Goal: Task Accomplishment & Management: Use online tool/utility

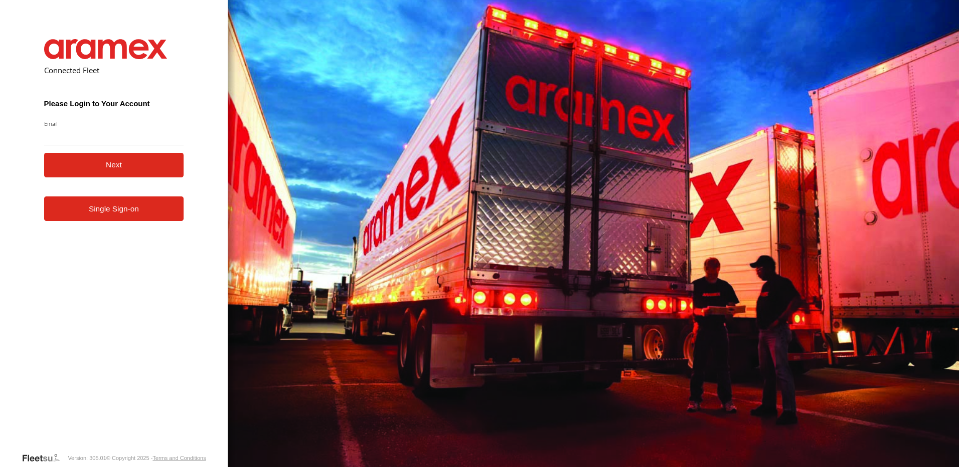
click at [89, 214] on link "Single Sign-on" at bounding box center [114, 209] width 140 height 25
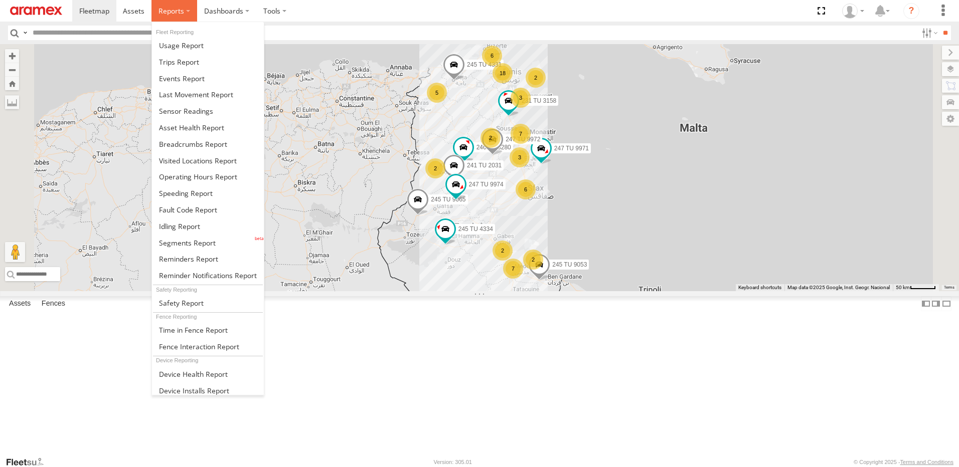
click at [166, 3] on label at bounding box center [174, 11] width 46 height 22
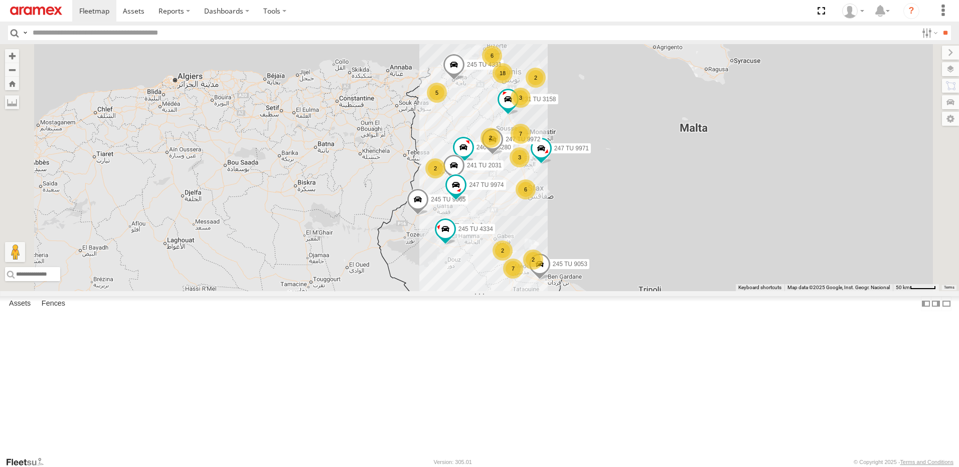
click at [536, 200] on div "6" at bounding box center [526, 190] width 20 height 20
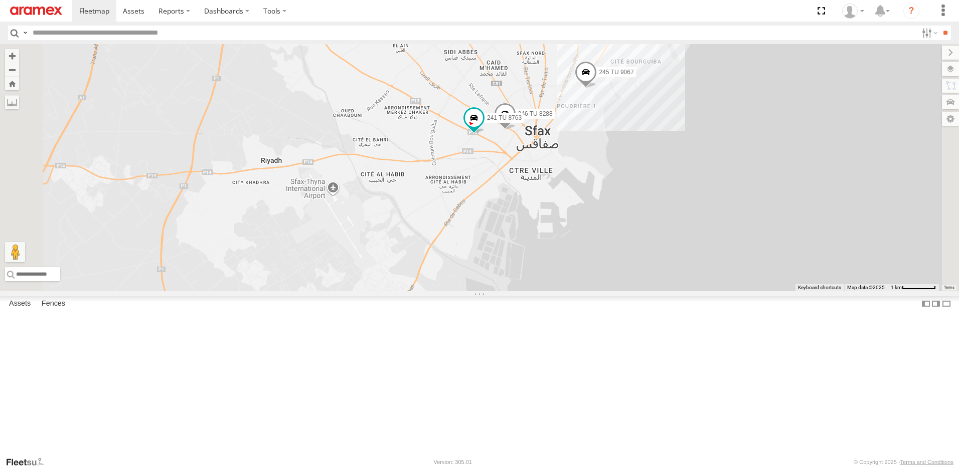
click at [384, 344] on div "2" at bounding box center [374, 334] width 20 height 20
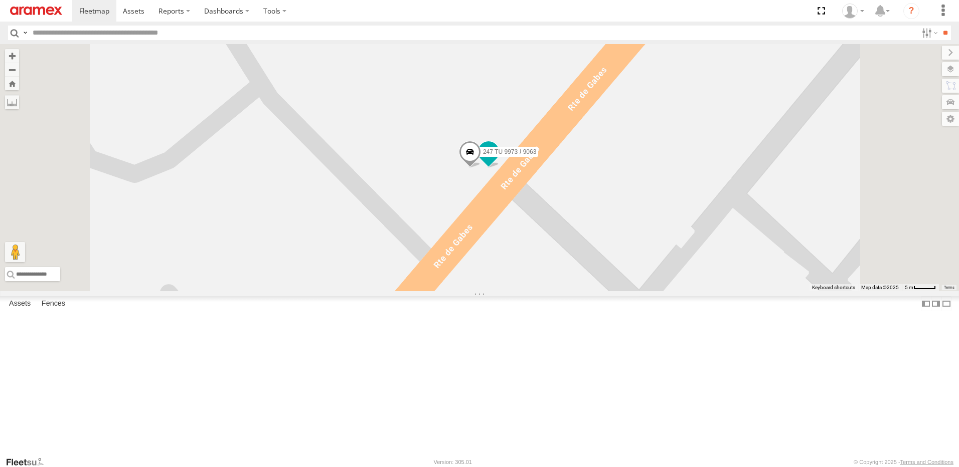
click at [500, 168] on span at bounding box center [488, 153] width 22 height 27
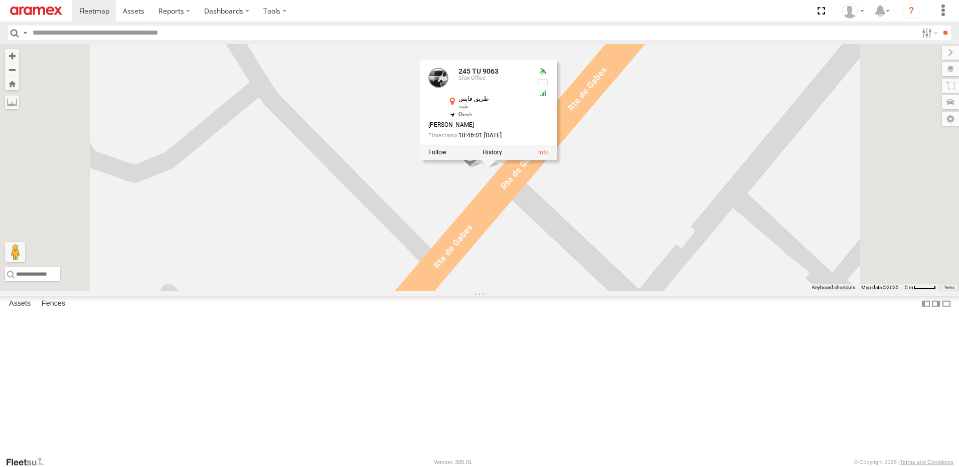
click at [600, 291] on div "245 TU 4334 245 TU 9053 245 TU 4331 245 TU 9065 246 TU 8280 241 TU 2031 247 TU …" at bounding box center [479, 167] width 959 height 247
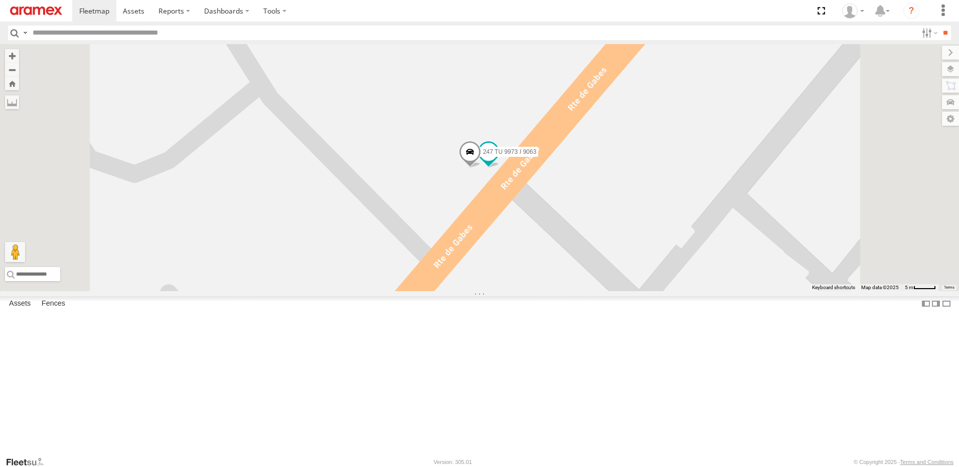
click at [481, 168] on span at bounding box center [470, 153] width 22 height 27
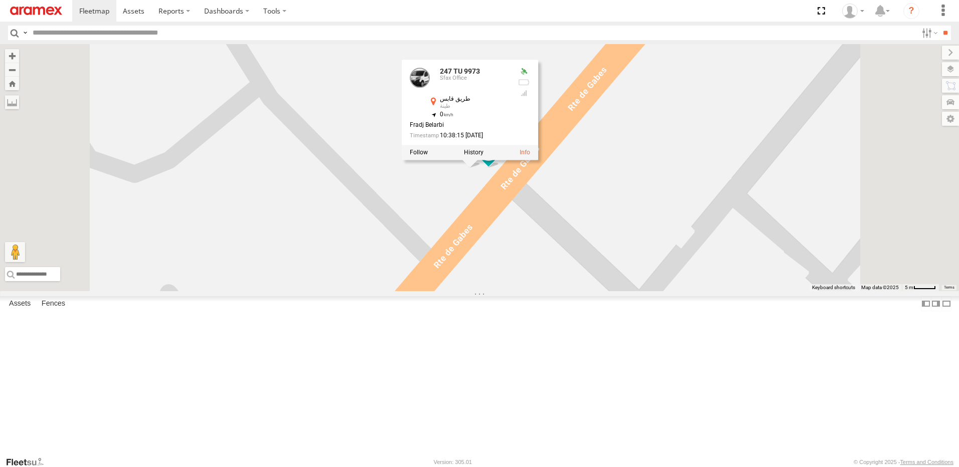
click at [574, 286] on div "245 TU 4334 245 TU 9053 245 TU 4331 245 TU 9065 246 TU 8280 241 TU 2031 247 TU …" at bounding box center [479, 167] width 959 height 247
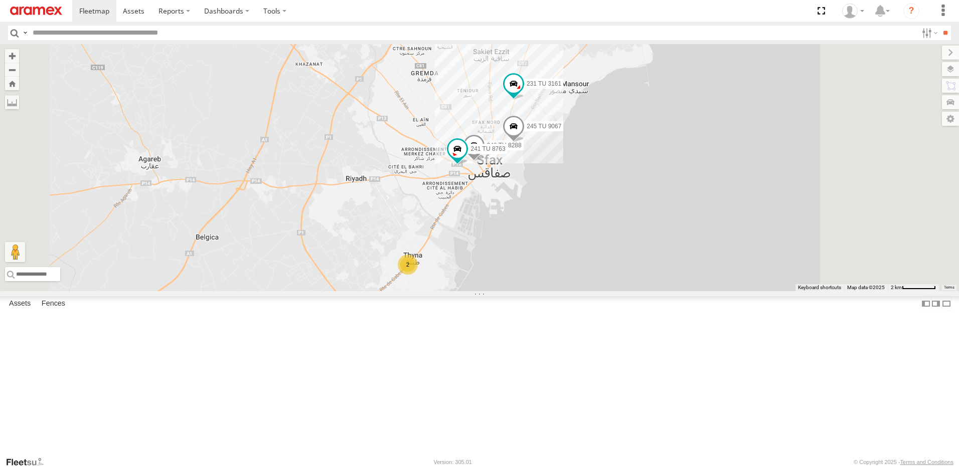
drag, startPoint x: 620, startPoint y: 201, endPoint x: 576, endPoint y: 269, distance: 81.4
click at [576, 269] on div "245 TU 4334 245 TU 9053 245 TU 4331 245 TU 9065 246 TU 8280 241 TU 2031 247 TU …" at bounding box center [479, 167] width 959 height 247
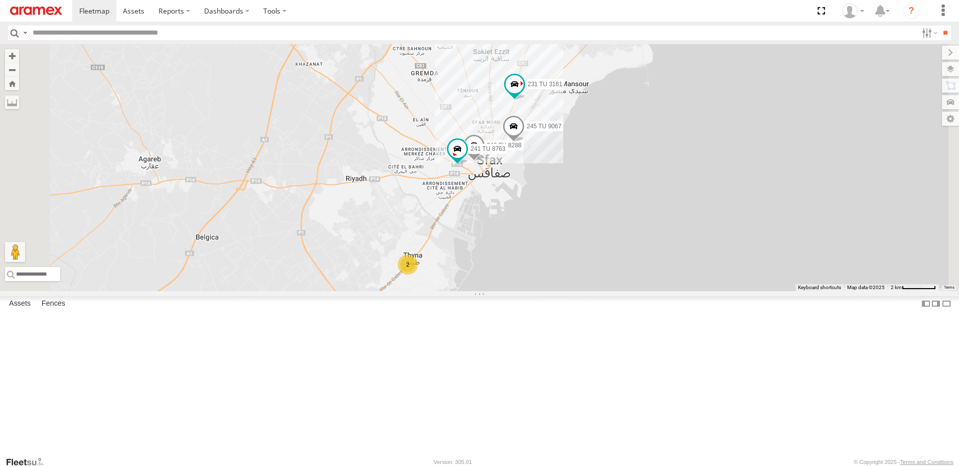
click at [485, 162] on span at bounding box center [474, 147] width 22 height 27
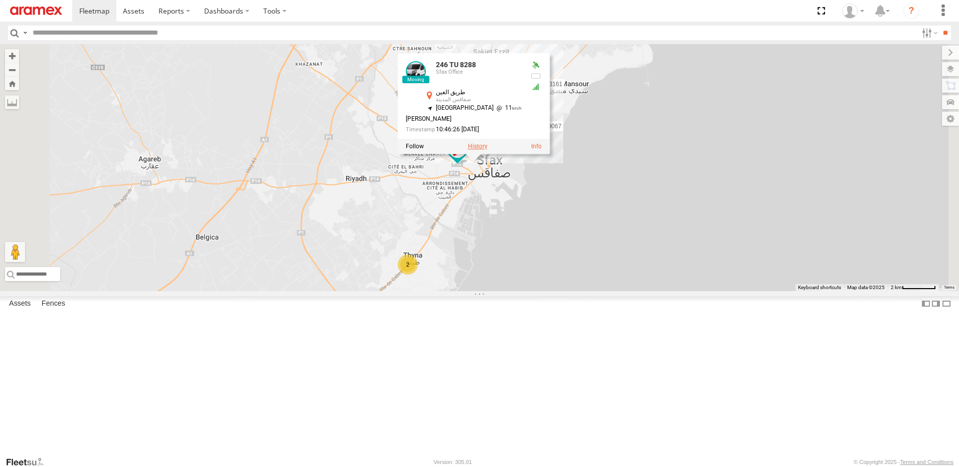
click at [488, 150] on label at bounding box center [478, 146] width 20 height 7
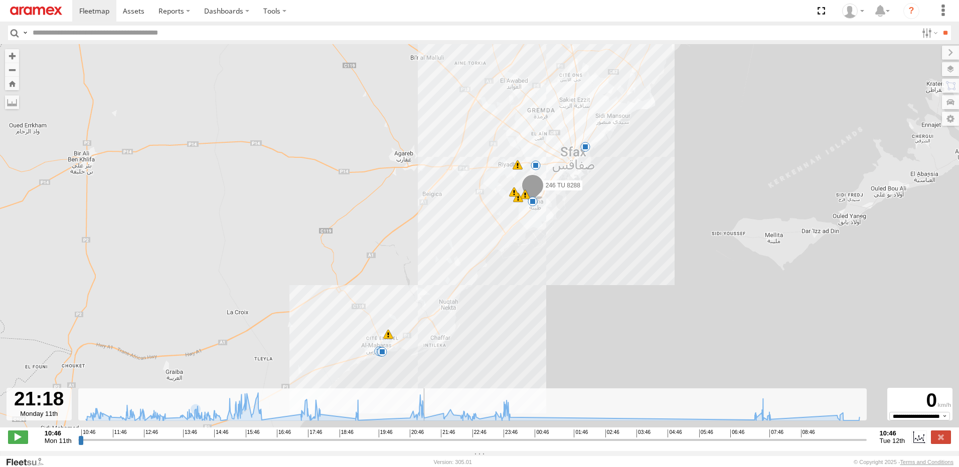
drag, startPoint x: 81, startPoint y: 448, endPoint x: 424, endPoint y: 450, distance: 342.6
click at [424, 445] on input "range" at bounding box center [472, 440] width 788 height 10
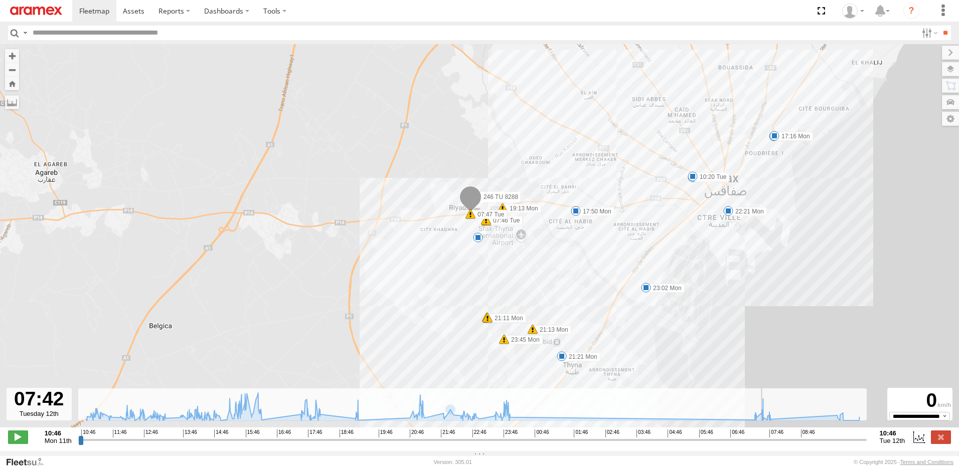
drag, startPoint x: 424, startPoint y: 447, endPoint x: 763, endPoint y: 442, distance: 339.1
type input "**********"
click at [763, 442] on input "range" at bounding box center [472, 440] width 788 height 10
click at [939, 444] on label at bounding box center [941, 437] width 20 height 13
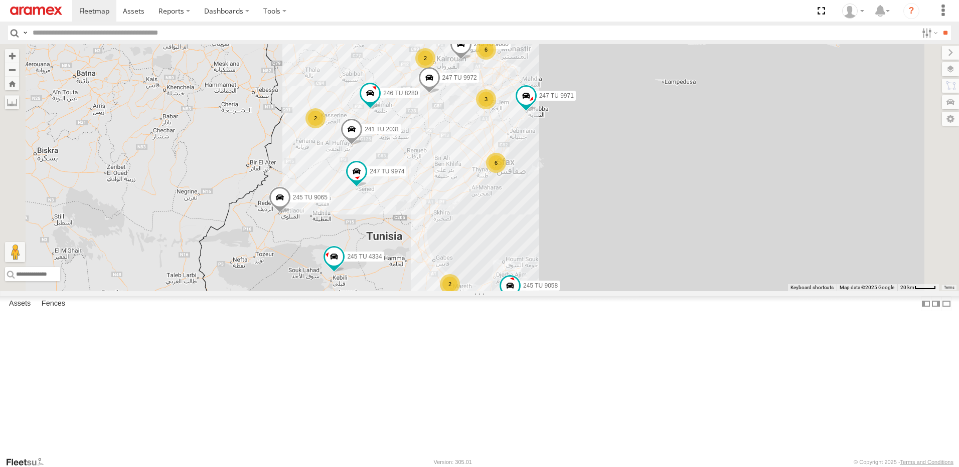
drag, startPoint x: 554, startPoint y: 131, endPoint x: 554, endPoint y: 228, distance: 96.8
click at [554, 228] on div "245 TU 4334 245 TU 9058 246 TU 8280 241 TU 2031 247 TU 9971 247 TU 9974 5 6 2 6…" at bounding box center [479, 167] width 959 height 247
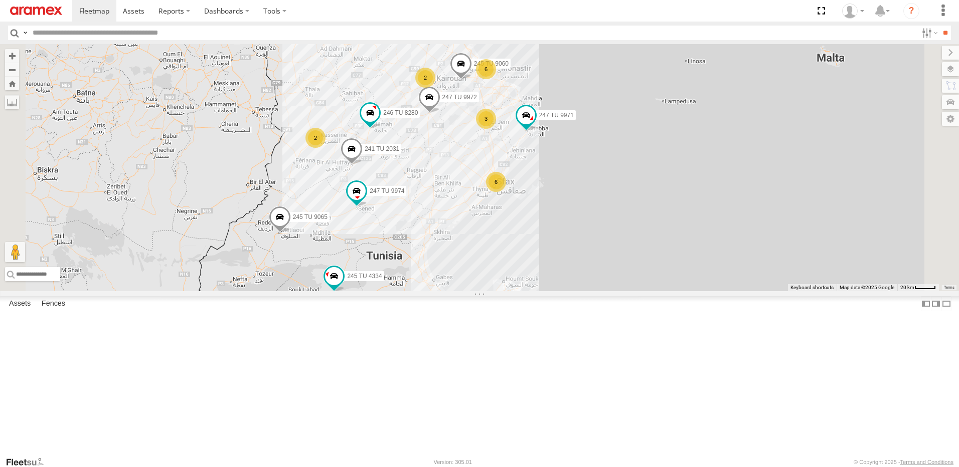
click at [506, 192] on div "6" at bounding box center [496, 182] width 20 height 20
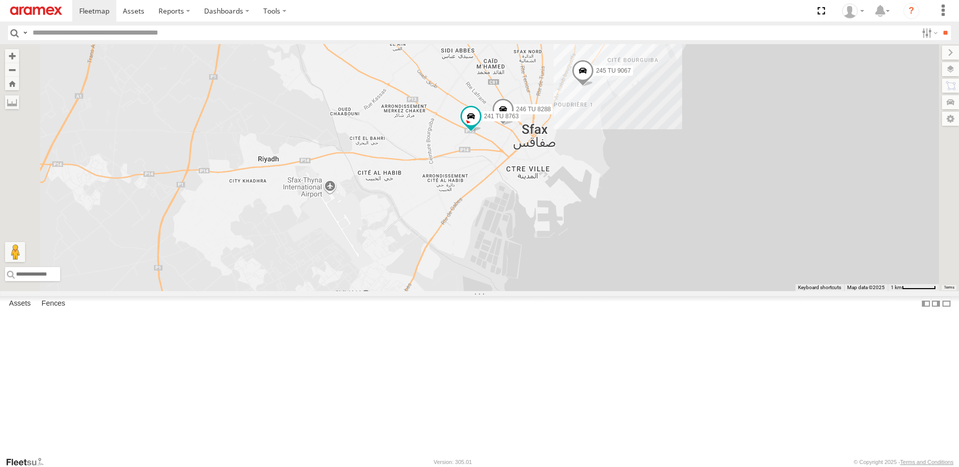
drag, startPoint x: 584, startPoint y: 326, endPoint x: 614, endPoint y: 284, distance: 51.4
click at [613, 285] on div "245 TU 4334 245 TU 9058 246 TU 8280 241 TU 2031 247 TU 9971 247 TU 9974 245 TU …" at bounding box center [479, 167] width 959 height 247
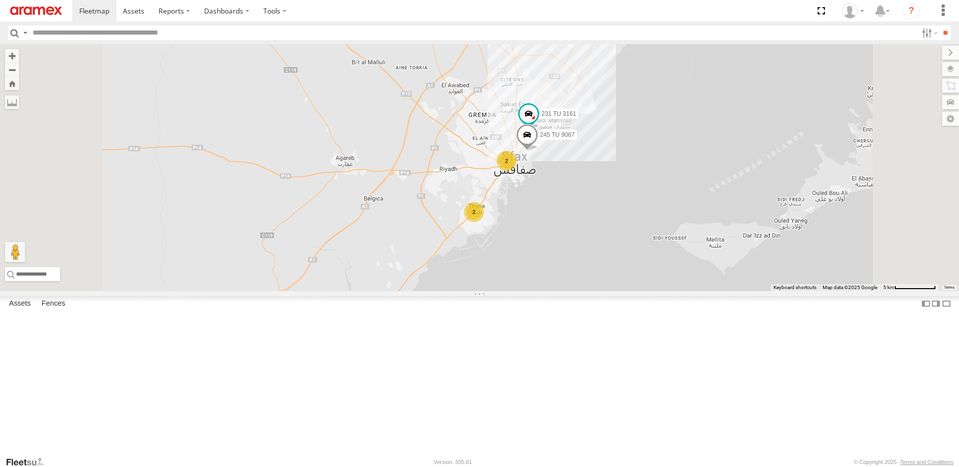
click at [517, 171] on div "2" at bounding box center [507, 161] width 20 height 20
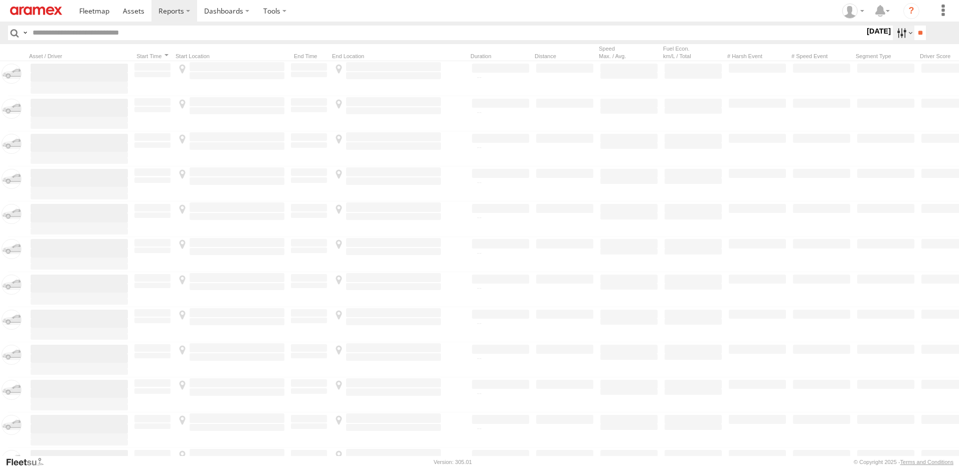
click at [897, 33] on label at bounding box center [904, 33] width 22 height 15
click at [0, 0] on span "Yesterday" at bounding box center [0, 0] width 0 height 0
click at [914, 31] on input "**" at bounding box center [920, 33] width 12 height 15
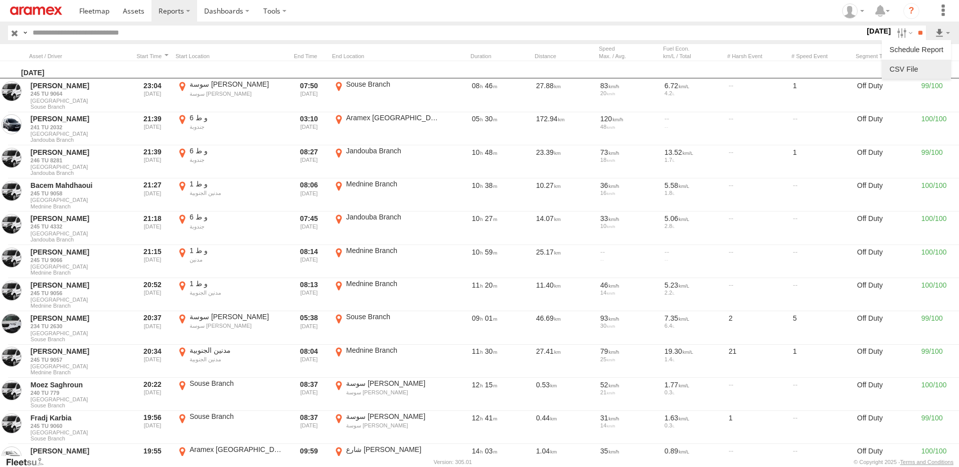
click at [907, 75] on link at bounding box center [916, 69] width 61 height 15
